Goal: Transaction & Acquisition: Purchase product/service

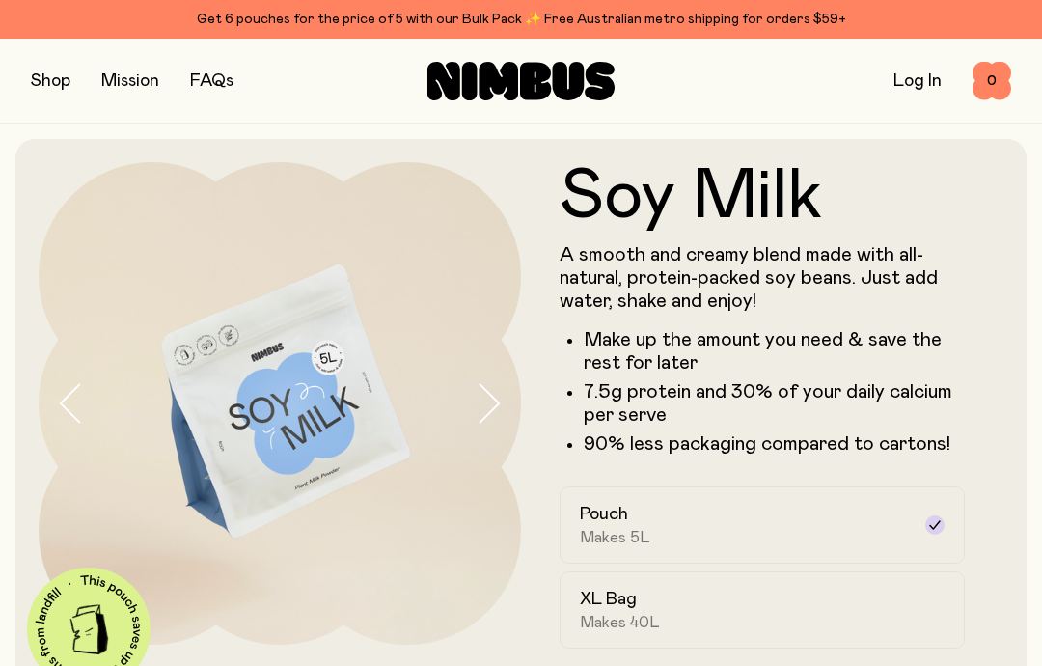
click at [60, 84] on button "button" at bounding box center [51, 81] width 40 height 27
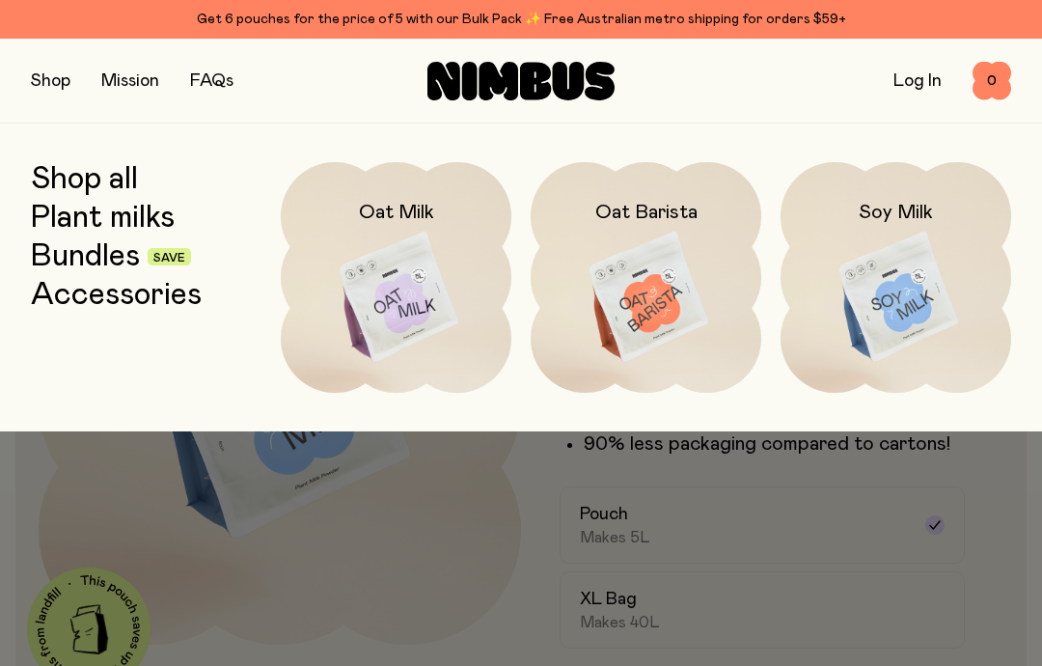
click at [124, 251] on link "Bundles" at bounding box center [85, 256] width 109 height 35
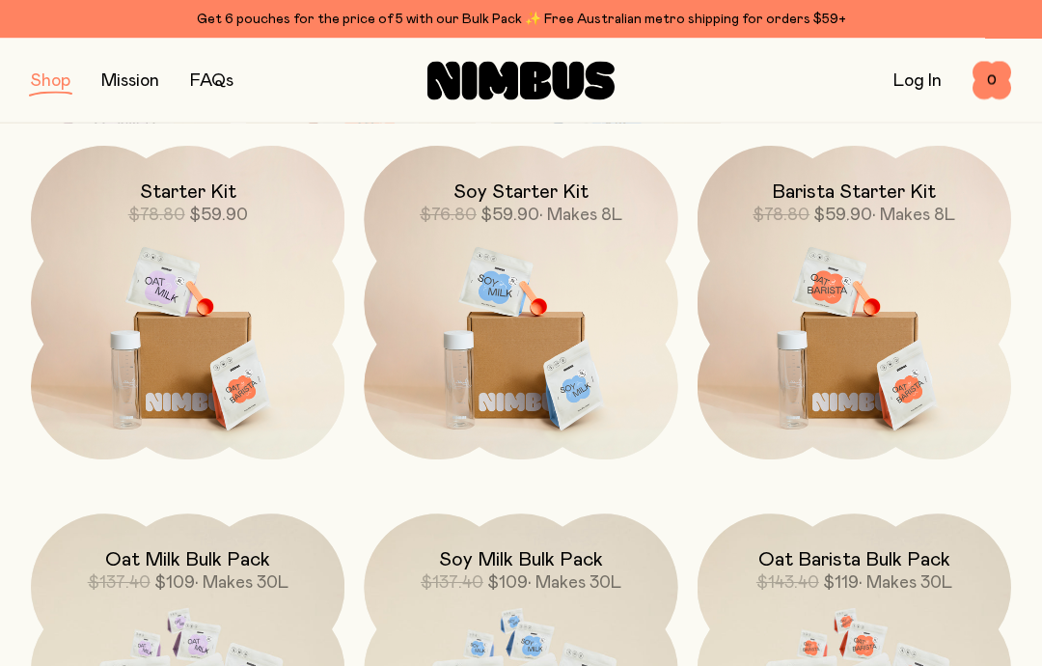
scroll to position [263, 0]
click at [535, 329] on img at bounding box center [521, 330] width 314 height 369
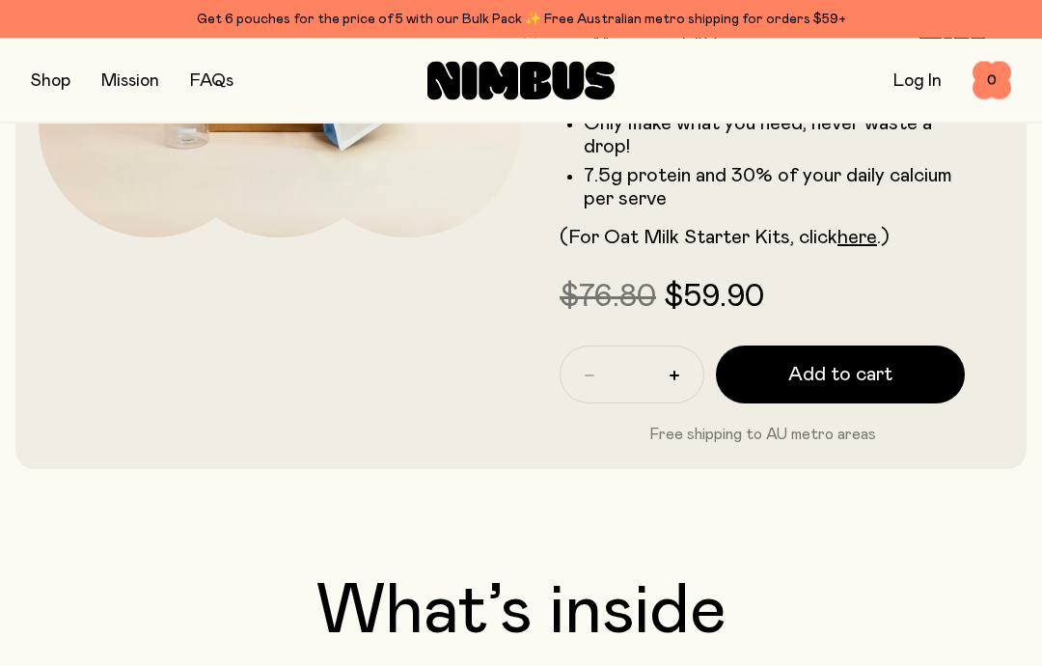
scroll to position [407, 0]
click at [867, 378] on span "Add to cart" at bounding box center [840, 374] width 104 height 27
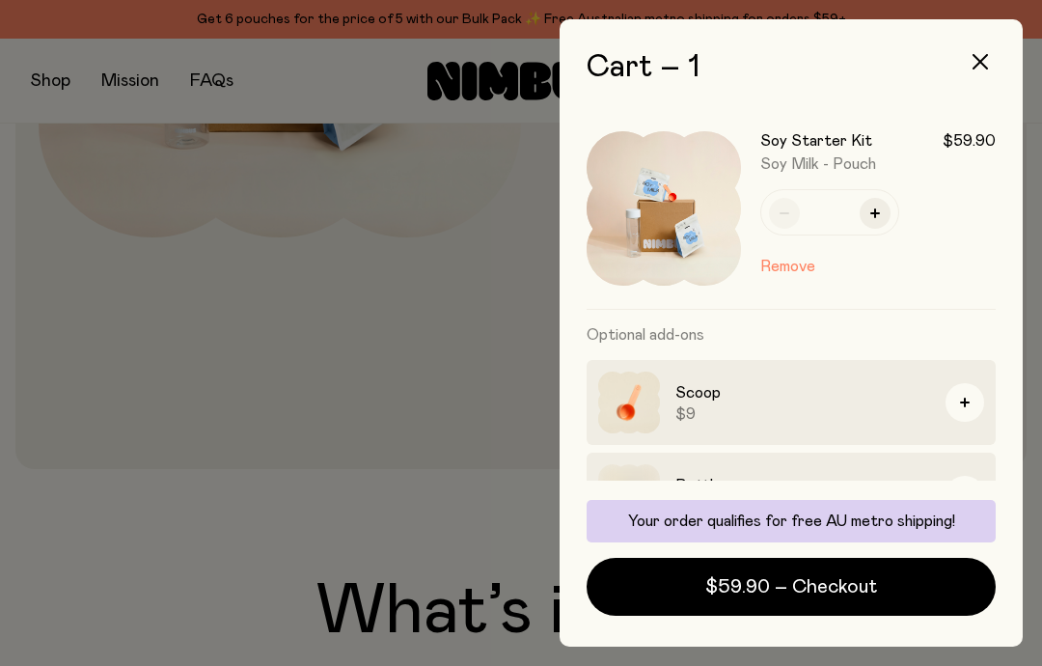
scroll to position [77, 0]
click at [847, 589] on span "$59.90 – Checkout" at bounding box center [791, 586] width 172 height 27
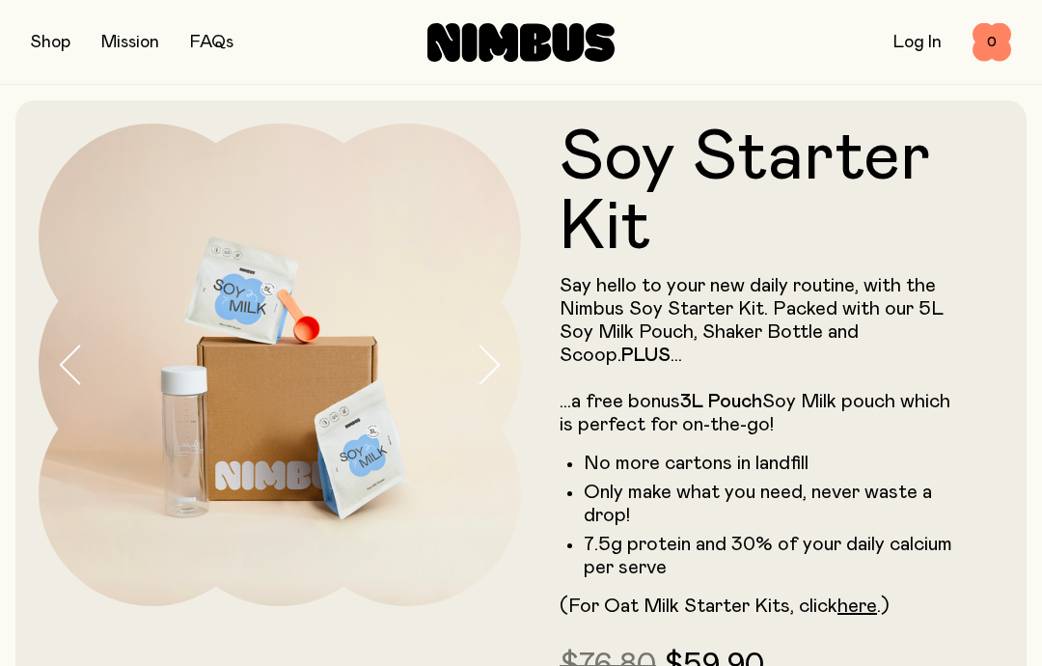
scroll to position [77, 0]
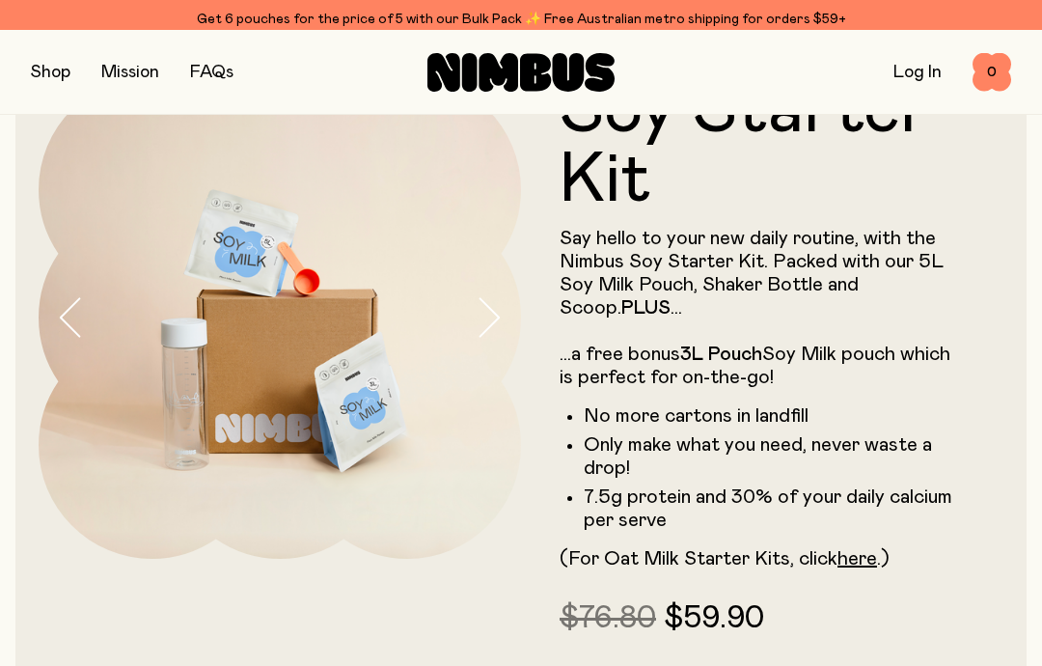
click at [42, 37] on link "Get 6 pouches for the price of 5 with our Bulk Pack ✨ Free Australian metro shi…" at bounding box center [521, 19] width 1042 height 39
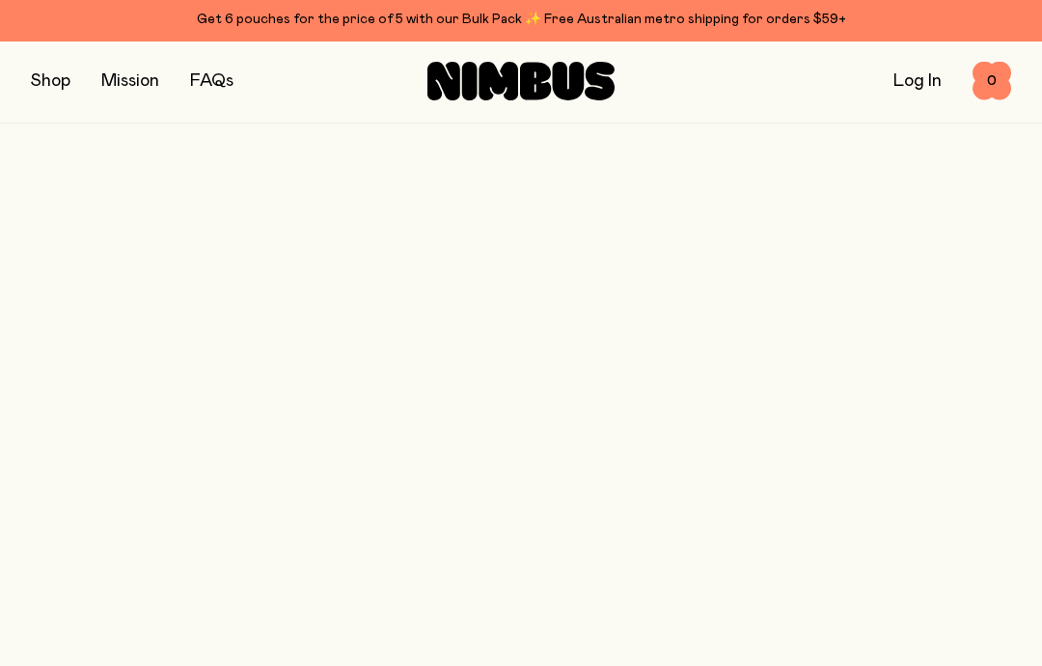
click at [54, 76] on button "button" at bounding box center [51, 81] width 40 height 27
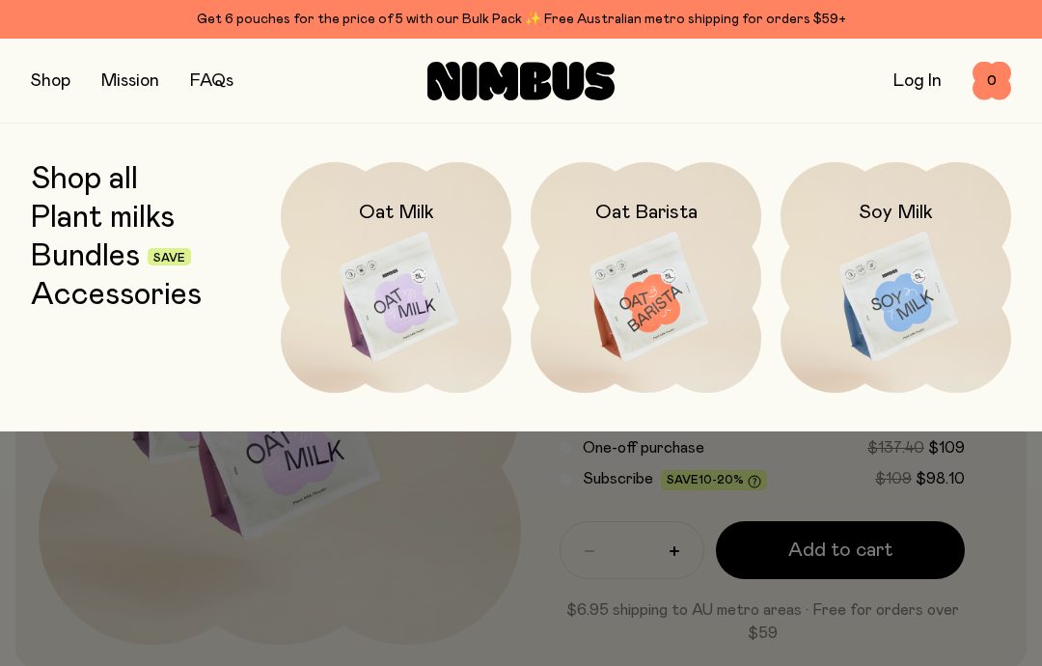
click at [124, 337] on div "Shop all Plant milks Bundles Save Accessories" at bounding box center [146, 277] width 231 height 231
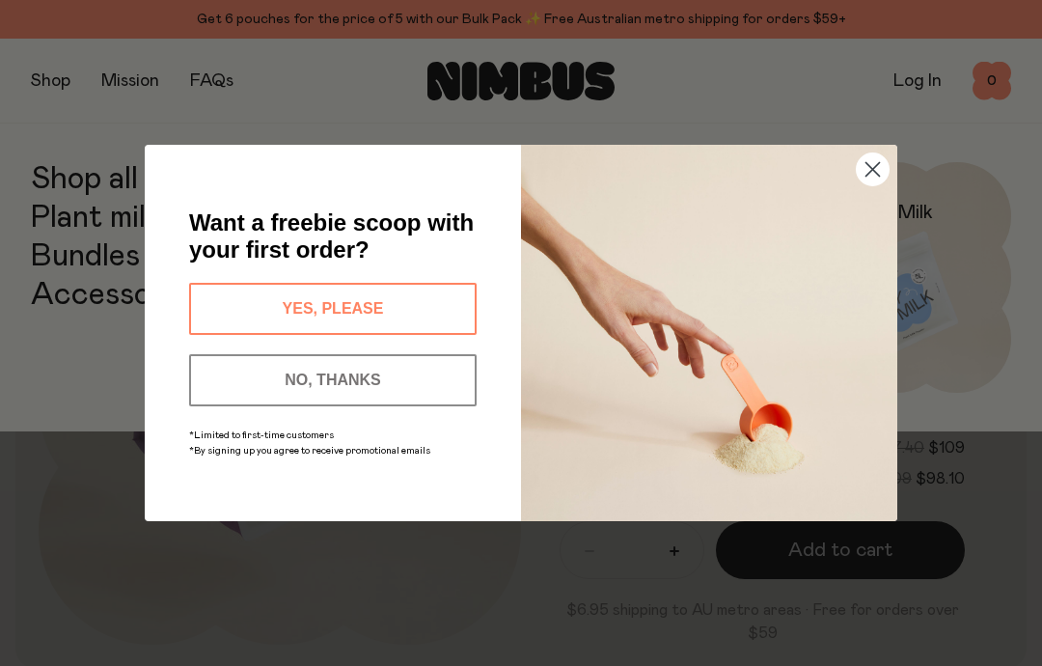
click at [383, 466] on div "*Limited to first-time customers *By signing up you agree to receive promotiona…" at bounding box center [332, 441] width 299 height 50
click at [359, 458] on div "*Limited to first-time customers *By signing up you agree to receive promotiona…" at bounding box center [332, 441] width 299 height 50
click at [867, 252] on img "POPUP Form" at bounding box center [709, 333] width 376 height 376
click at [870, 249] on img "POPUP Form" at bounding box center [709, 333] width 376 height 376
click at [389, 452] on span "*By signing up you agree to receive promotional emails" at bounding box center [309, 451] width 241 height 10
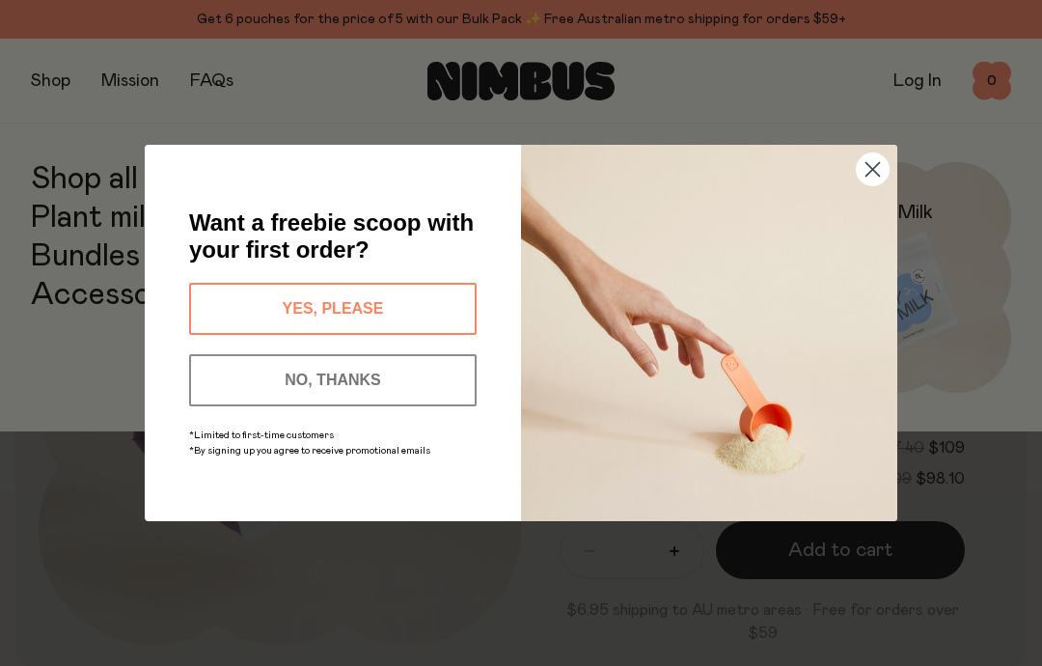
click at [398, 470] on div "Want a freebie scoop with your first order? YES, PLEASE NO, THANKS *Limited to …" at bounding box center [352, 332] width 338 height 299
click at [374, 472] on div "Want a freebie scoop with your first order? YES, PLEASE NO, THANKS *Limited to …" at bounding box center [352, 332] width 338 height 299
click at [355, 469] on div "Want a freebie scoop with your first order? YES, PLEASE NO, THANKS *Limited to …" at bounding box center [352, 332] width 338 height 299
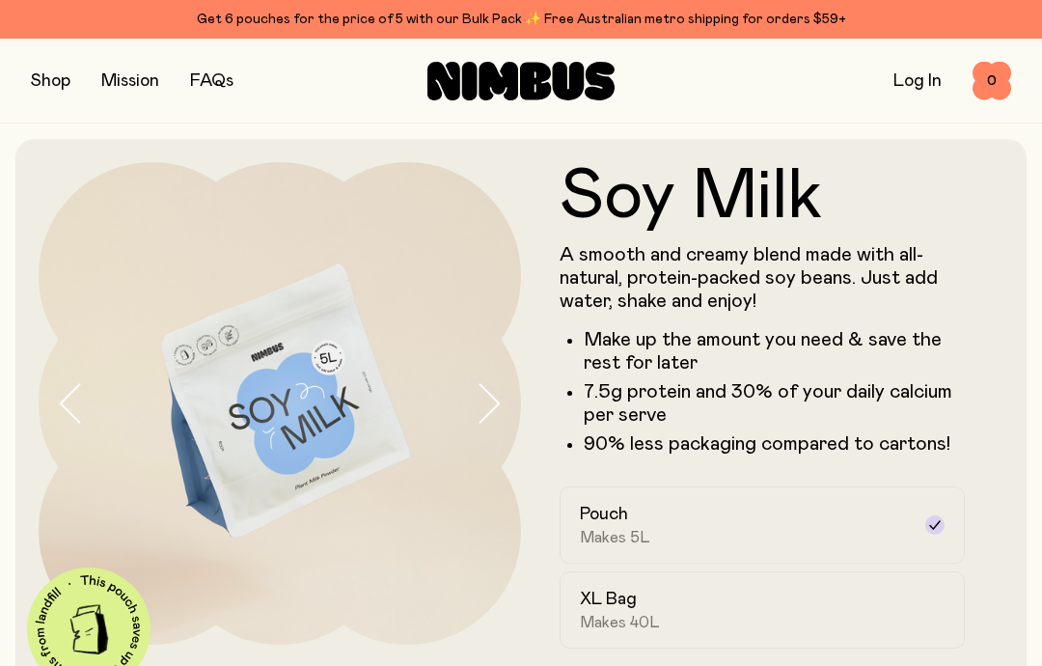
click at [45, 79] on button "button" at bounding box center [51, 81] width 40 height 27
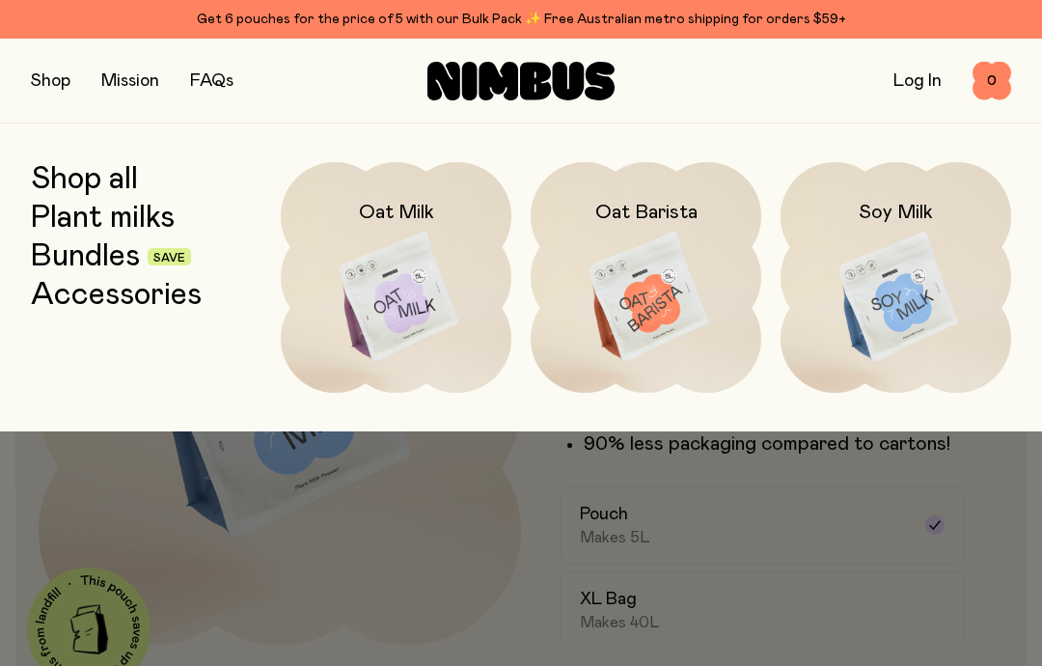
click at [108, 268] on link "Bundles" at bounding box center [85, 256] width 109 height 35
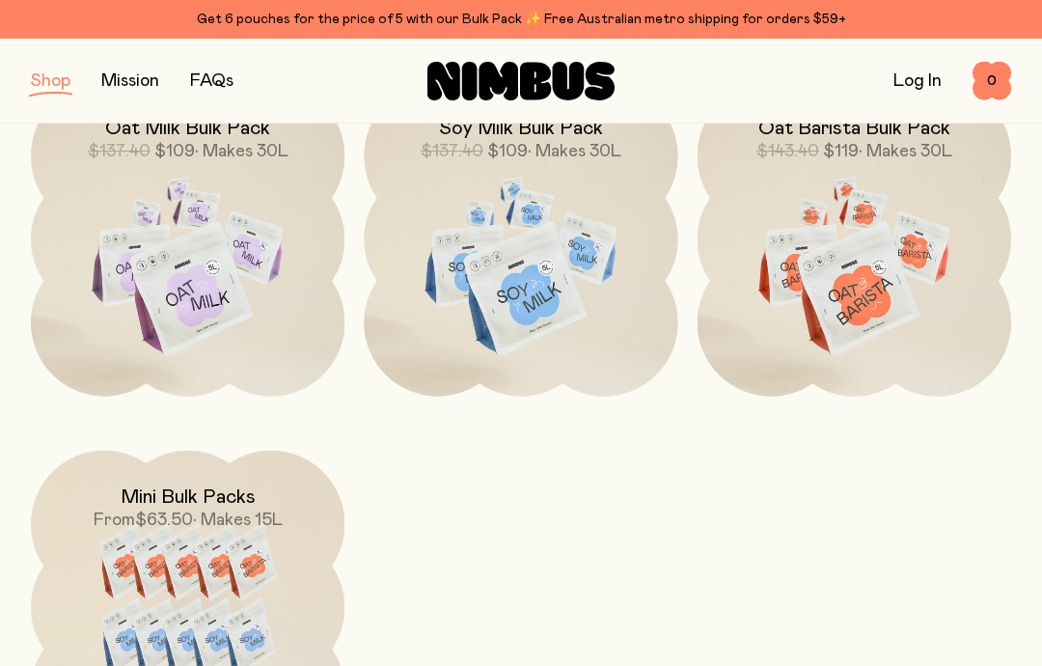
scroll to position [703, 0]
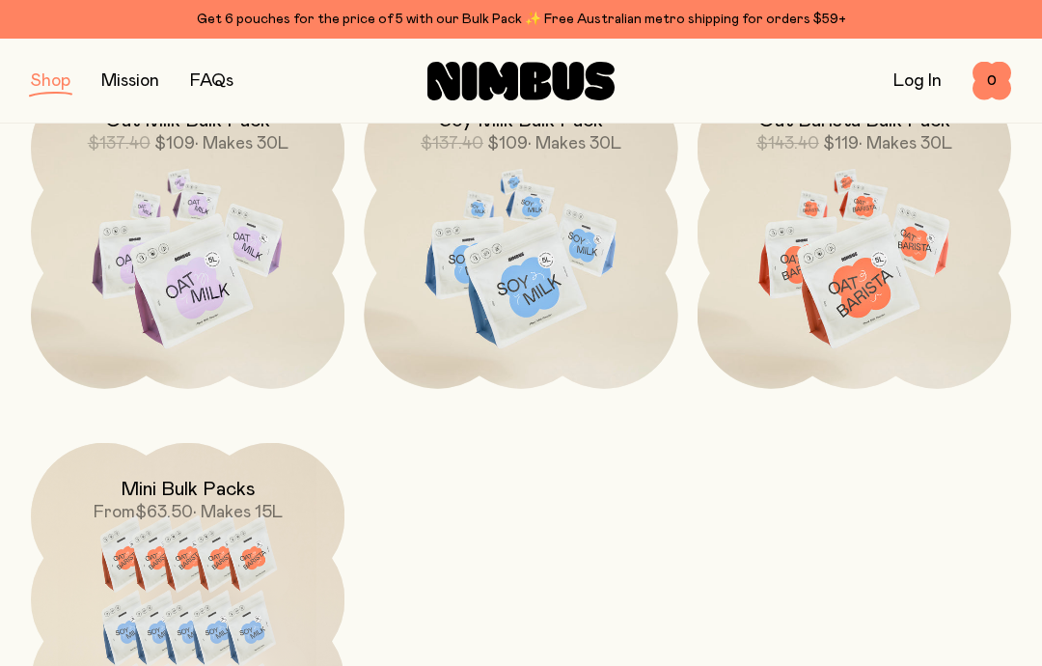
click at [524, 283] on img at bounding box center [521, 258] width 314 height 369
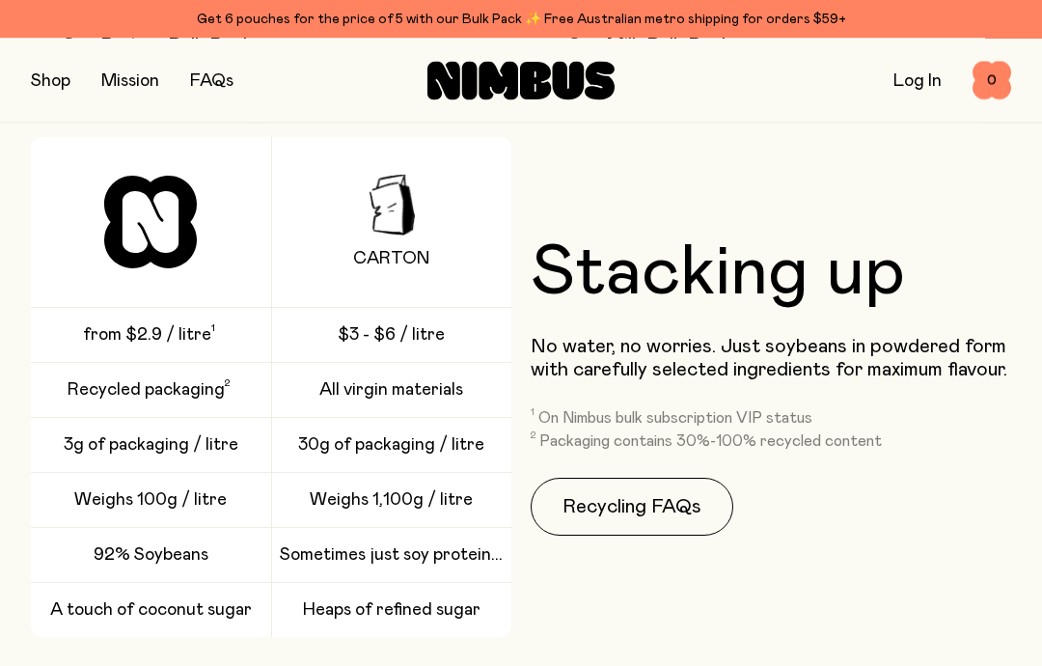
scroll to position [2400, 0]
click at [638, 512] on link "Recycling FAQs" at bounding box center [632, 507] width 203 height 58
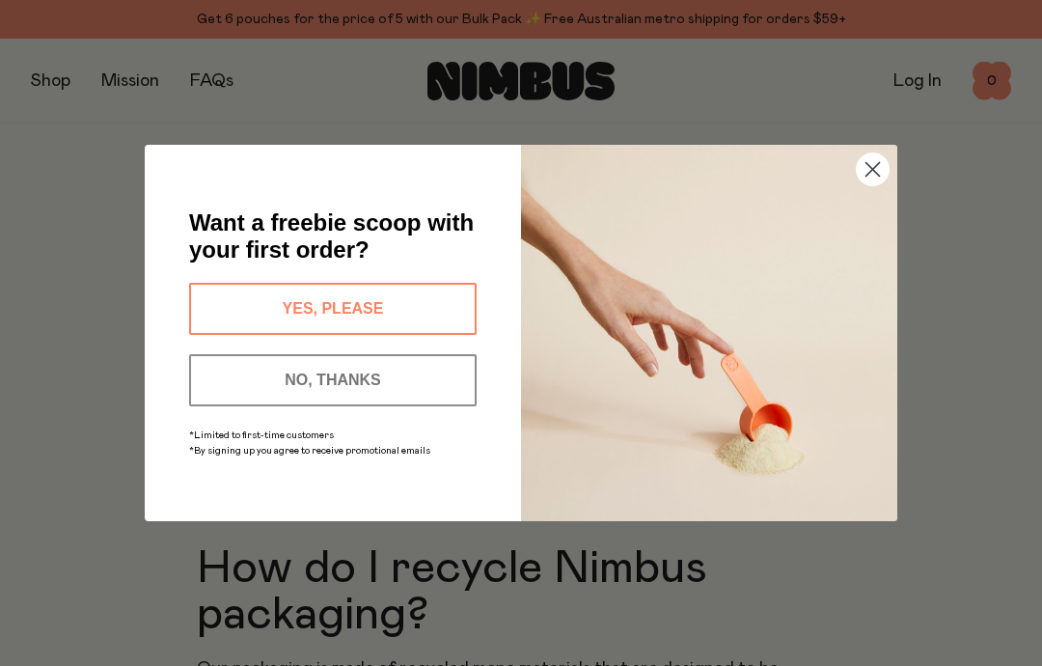
click at [883, 166] on circle "Close dialog" at bounding box center [873, 169] width 32 height 32
